Goal: Find specific page/section: Find specific page/section

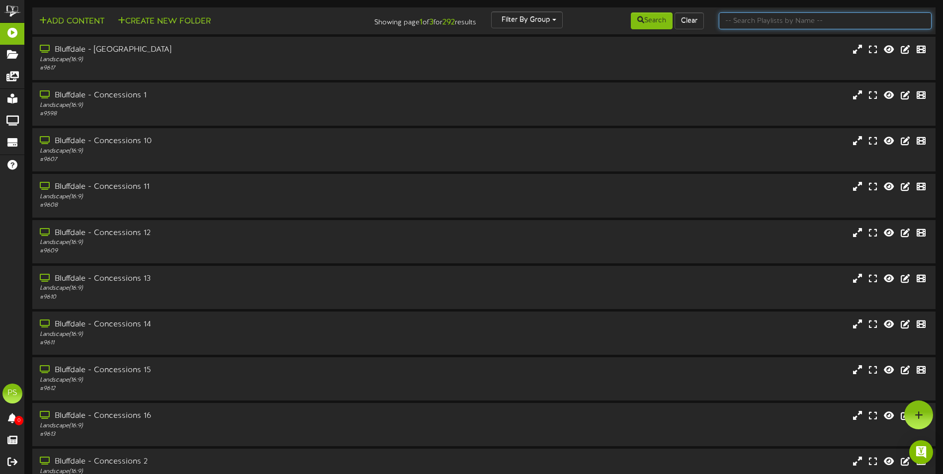
click at [740, 20] on input "text" at bounding box center [825, 20] width 213 height 17
type input "q"
click at [657, 20] on button "Search" at bounding box center [652, 20] width 42 height 17
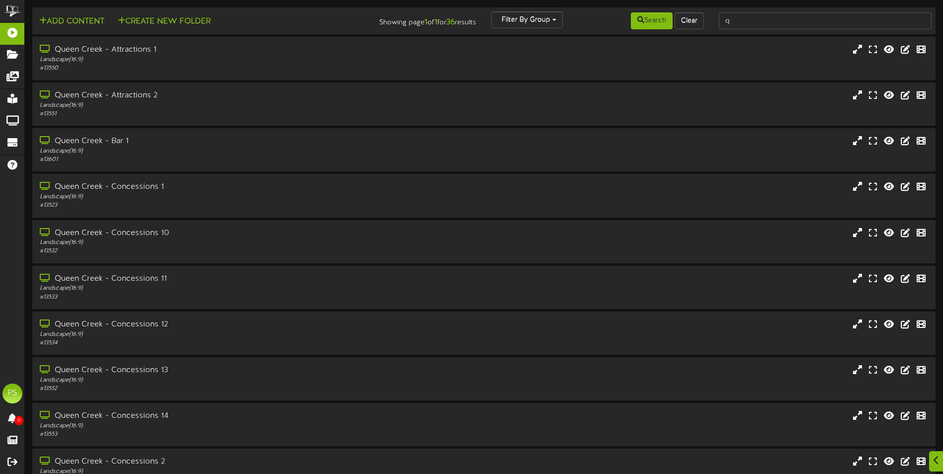
scroll to position [149, 0]
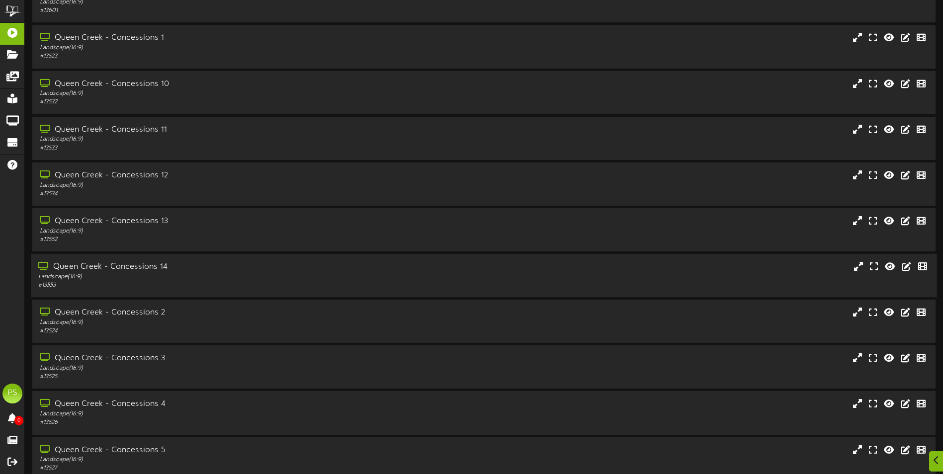
click at [194, 269] on div "Queen Creek - Concessions 14" at bounding box center [219, 267] width 362 height 11
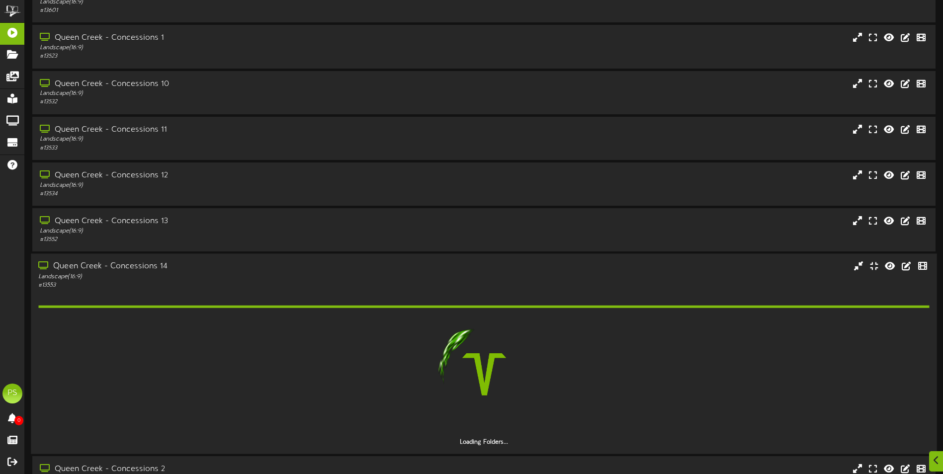
scroll to position [348, 0]
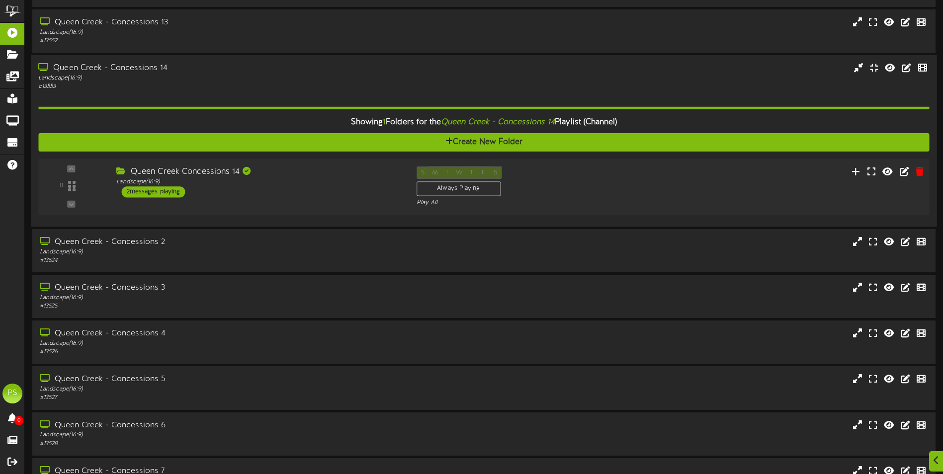
click at [316, 191] on div "Queen Creek Concessions 14 Landscape ( 16:9 ) 2 messages playing" at bounding box center [259, 182] width 300 height 31
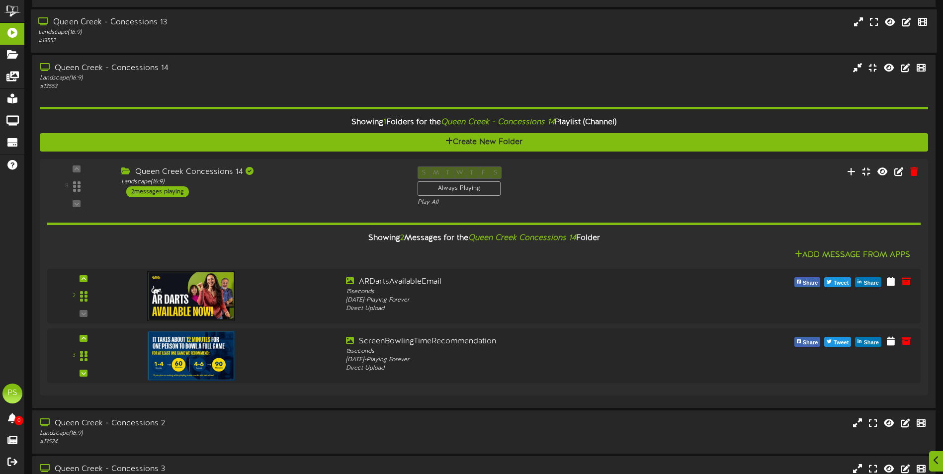
click at [208, 39] on div "# 13552" at bounding box center [219, 41] width 362 height 8
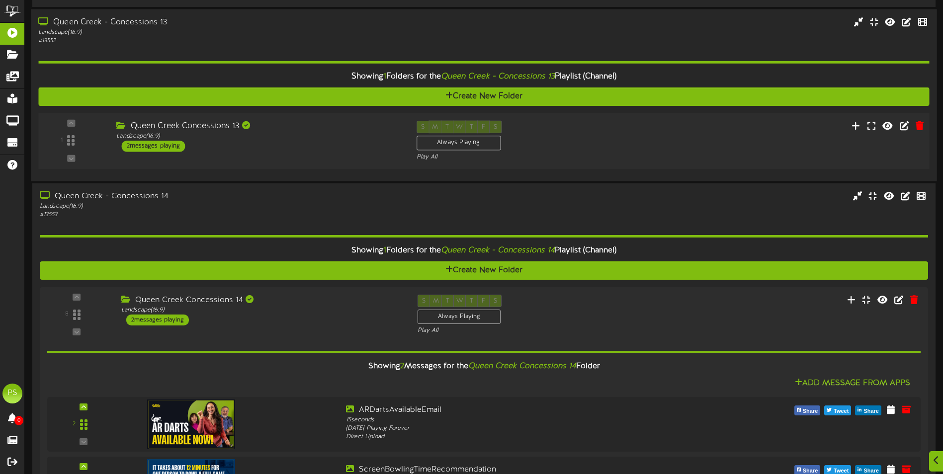
click at [304, 133] on div "Landscape ( 16:9 )" at bounding box center [258, 136] width 285 height 8
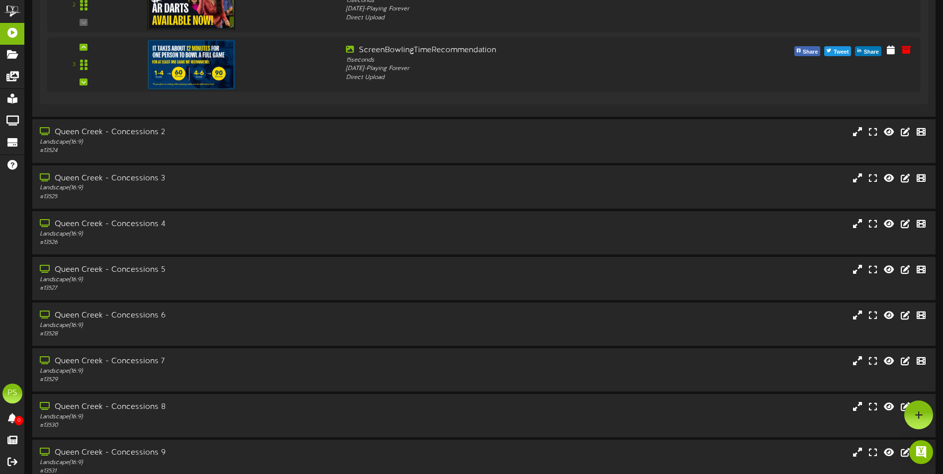
scroll to position [945, 0]
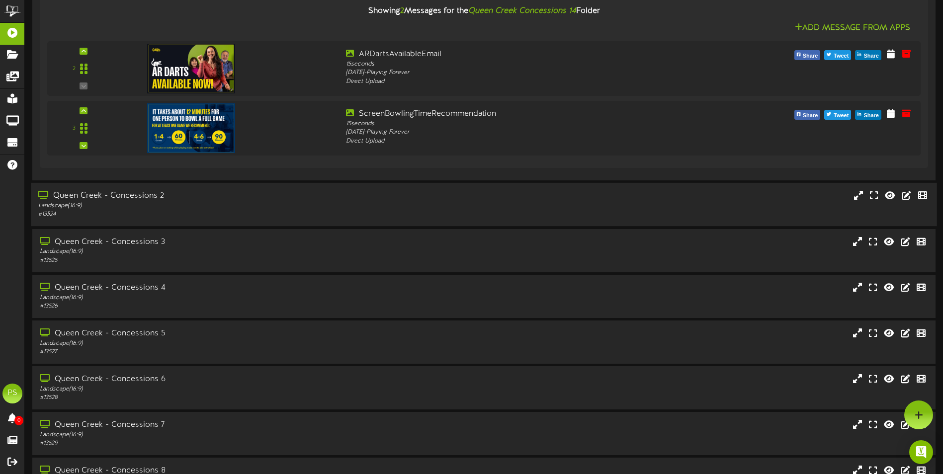
click at [255, 196] on div "Queen Creek - Concessions 2" at bounding box center [219, 195] width 362 height 11
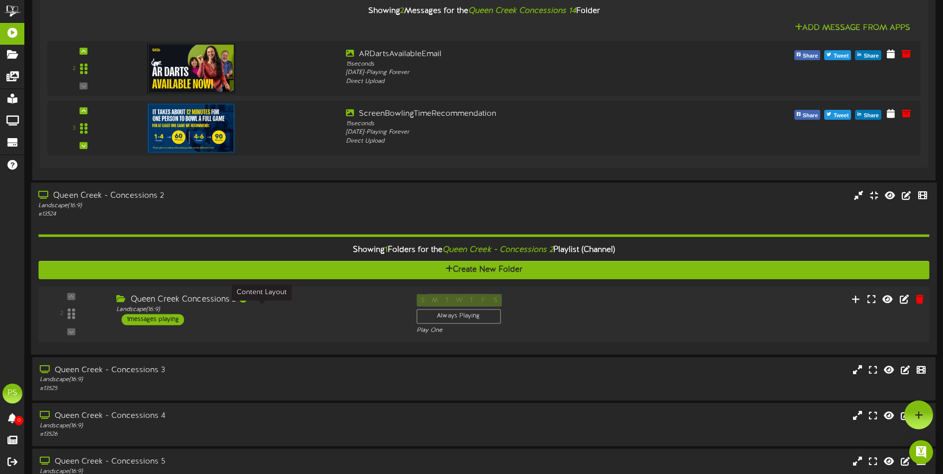
click at [282, 307] on div "Landscape ( 16:9 )" at bounding box center [258, 310] width 285 height 8
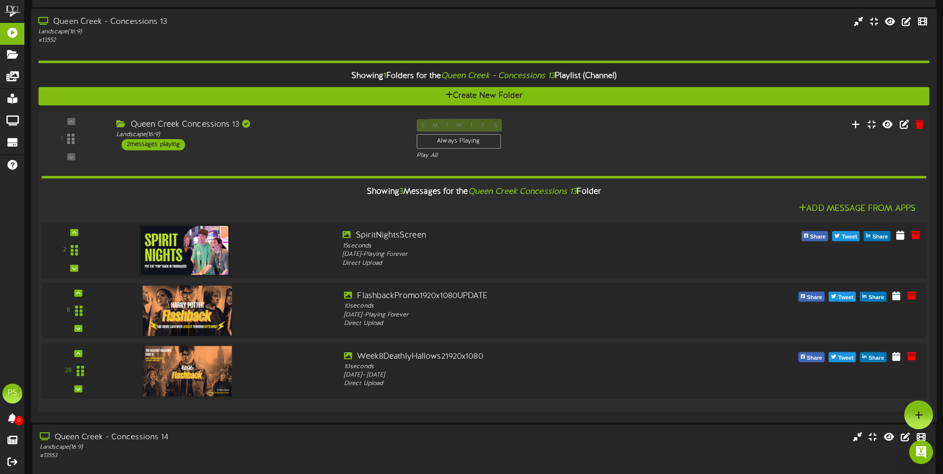
scroll to position [50, 0]
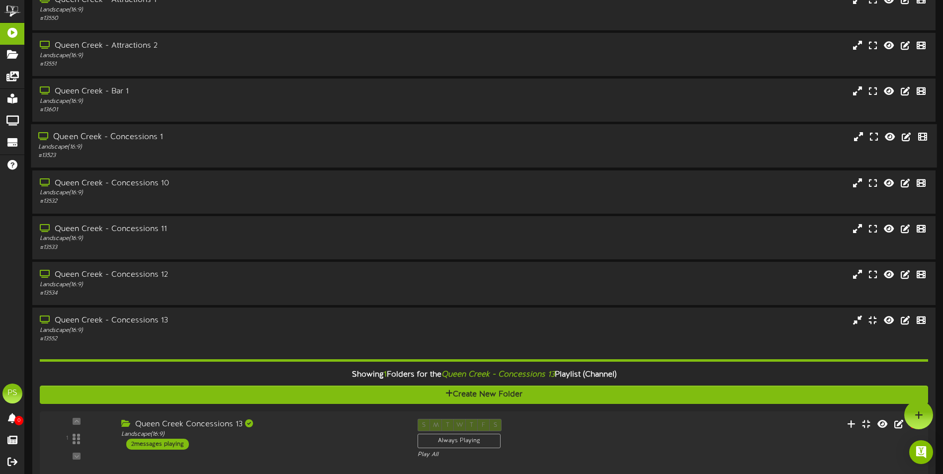
click at [223, 154] on div "# 13523" at bounding box center [219, 156] width 362 height 8
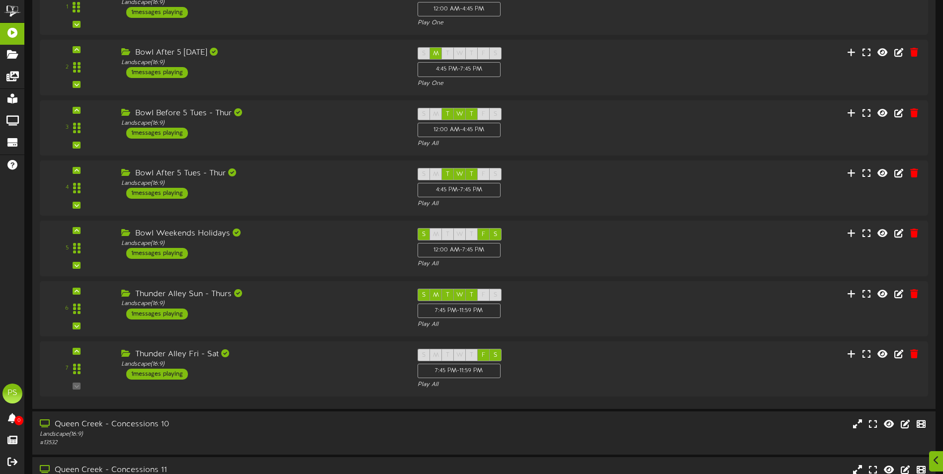
scroll to position [249, 0]
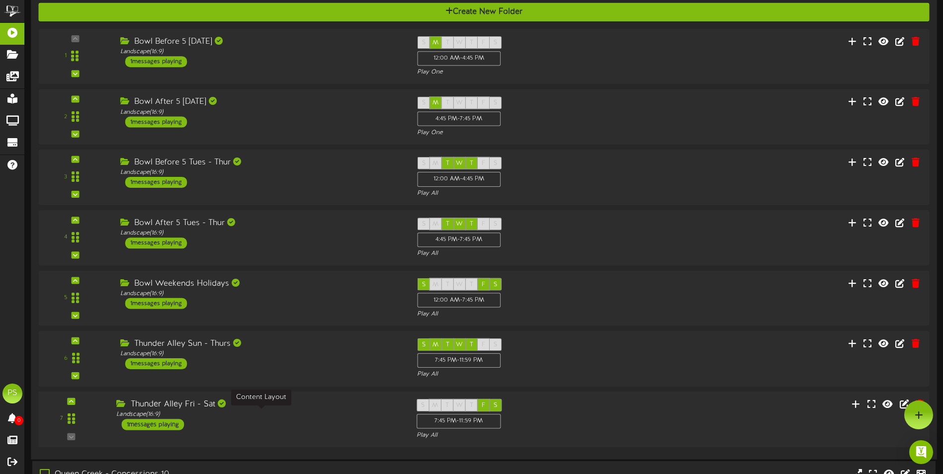
click at [271, 413] on div "Landscape ( 16:9 )" at bounding box center [258, 415] width 285 height 8
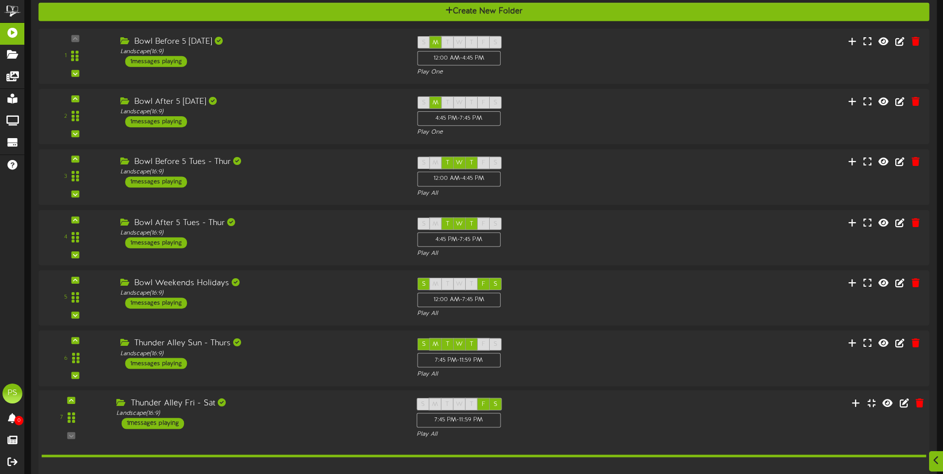
scroll to position [398, 0]
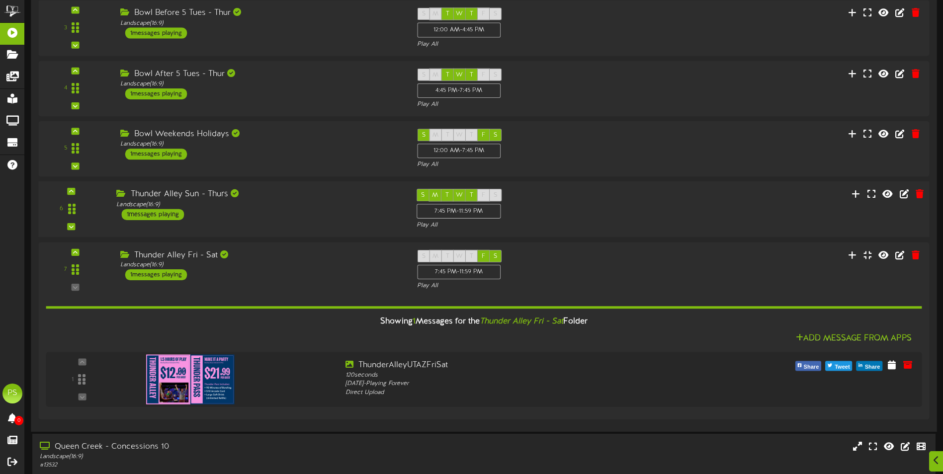
click at [273, 215] on div "Thunder Alley Sun - Thurs Landscape ( 16:9 ) 1 messages playing" at bounding box center [259, 204] width 300 height 31
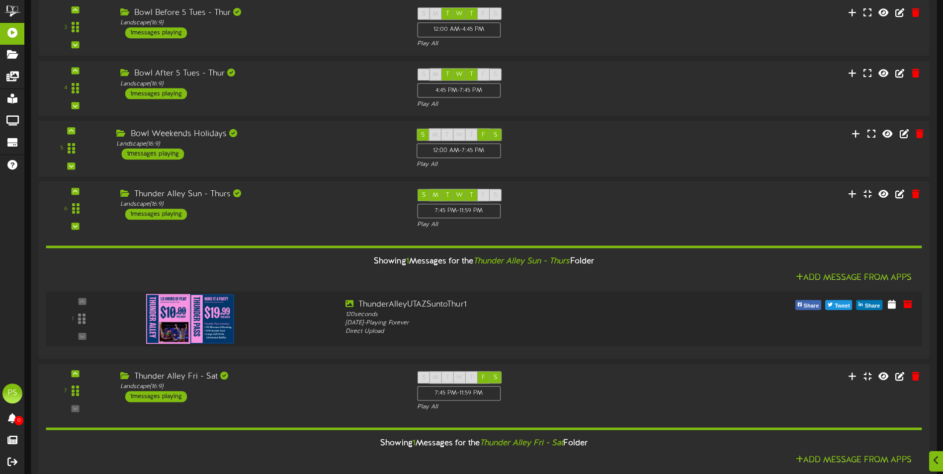
click at [296, 166] on div "5 ( 16:9" at bounding box center [484, 149] width 900 height 41
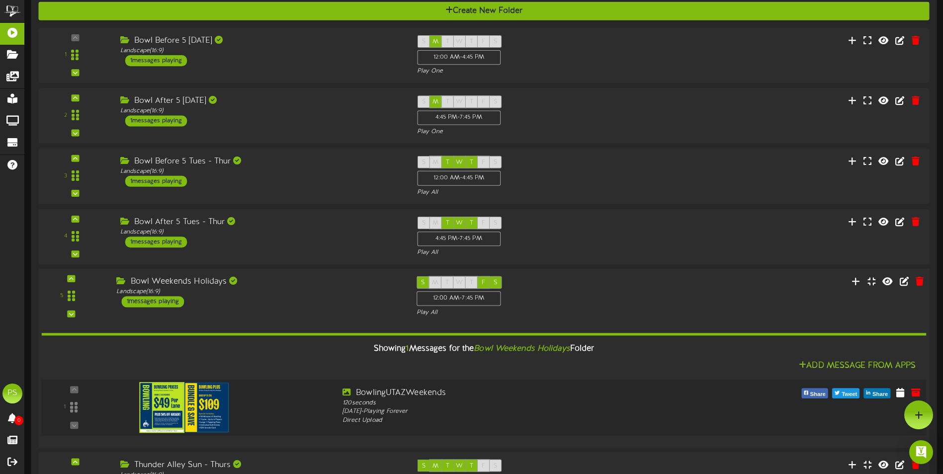
scroll to position [248, 0]
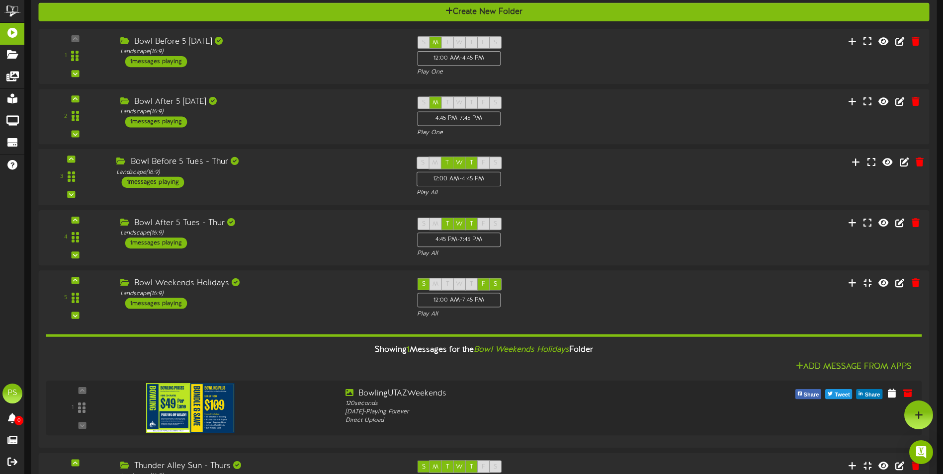
click at [326, 183] on div "Bowl Before 5 Tues - Thur Landscape ( 16:9 ) 1 messages playing" at bounding box center [259, 172] width 300 height 31
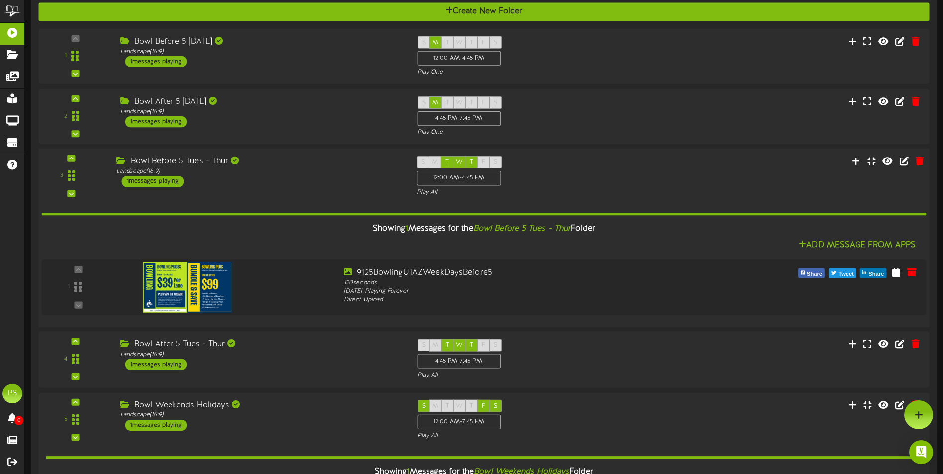
click at [326, 183] on div "Bowl Before 5 Tues - Thur Landscape ( 16:9 ) 1 messages playing" at bounding box center [259, 171] width 300 height 31
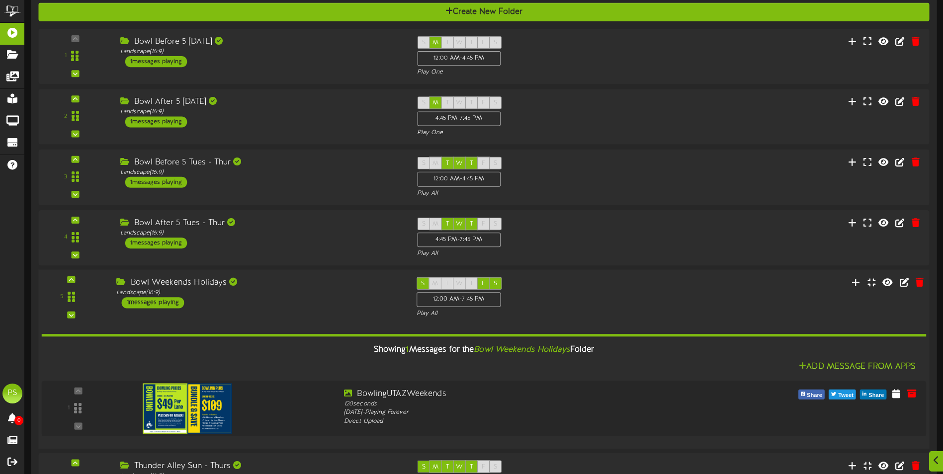
scroll to position [447, 0]
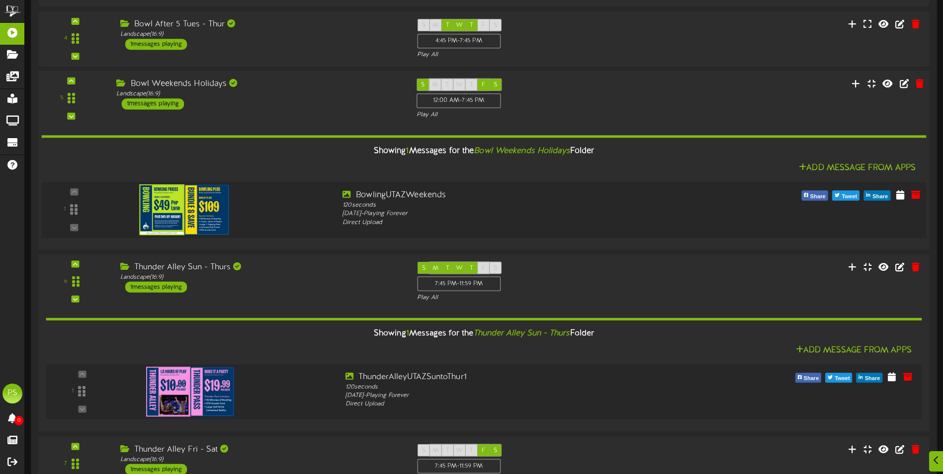
click at [212, 205] on img at bounding box center [184, 209] width 90 height 51
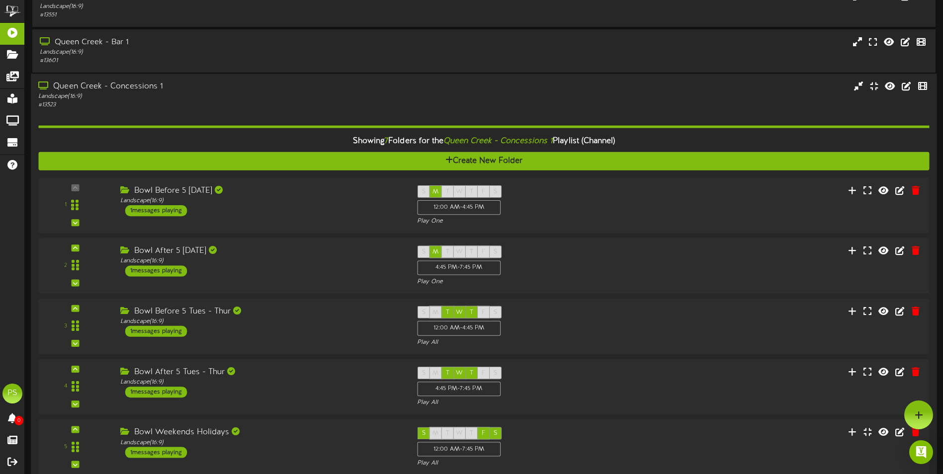
scroll to position [0, 0]
